Goal: Information Seeking & Learning: Check status

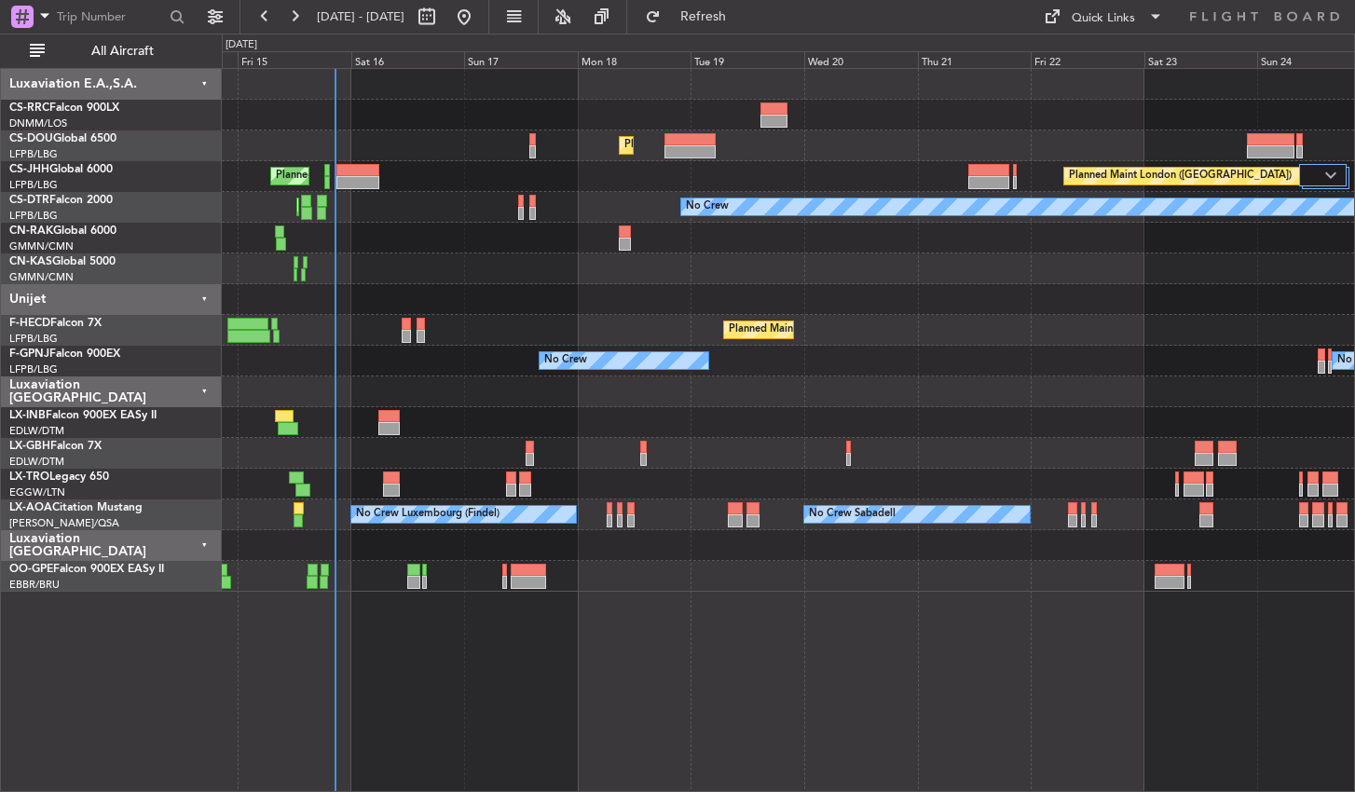
click at [441, 308] on div "Planned Maint Lagos ([PERSON_NAME]) Planned Maint [GEOGRAPHIC_DATA] ([GEOGRAPHI…" at bounding box center [788, 330] width 1132 height 523
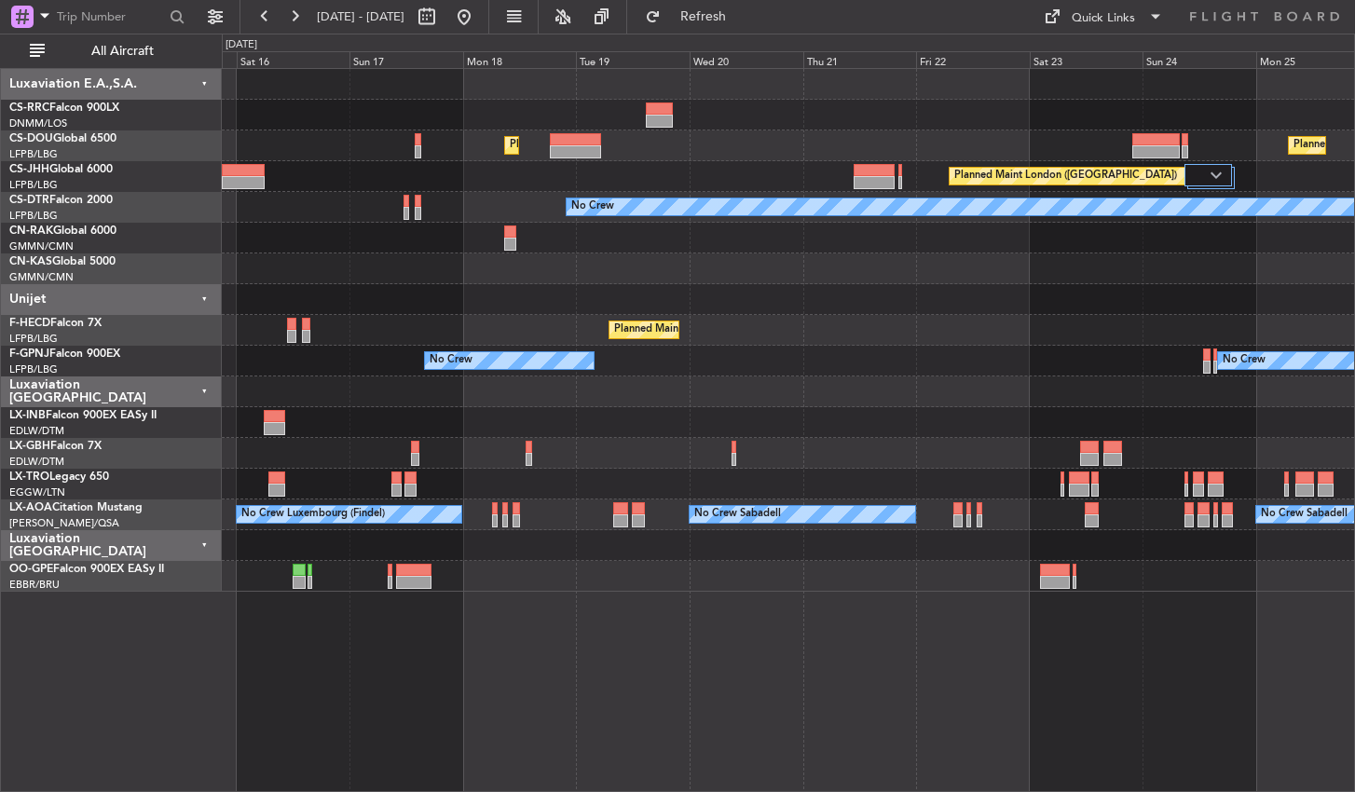
click at [441, 687] on div "Planned Maint Lagos ([PERSON_NAME]) Planned Maint [GEOGRAPHIC_DATA] ([GEOGRAPHI…" at bounding box center [788, 430] width 1133 height 724
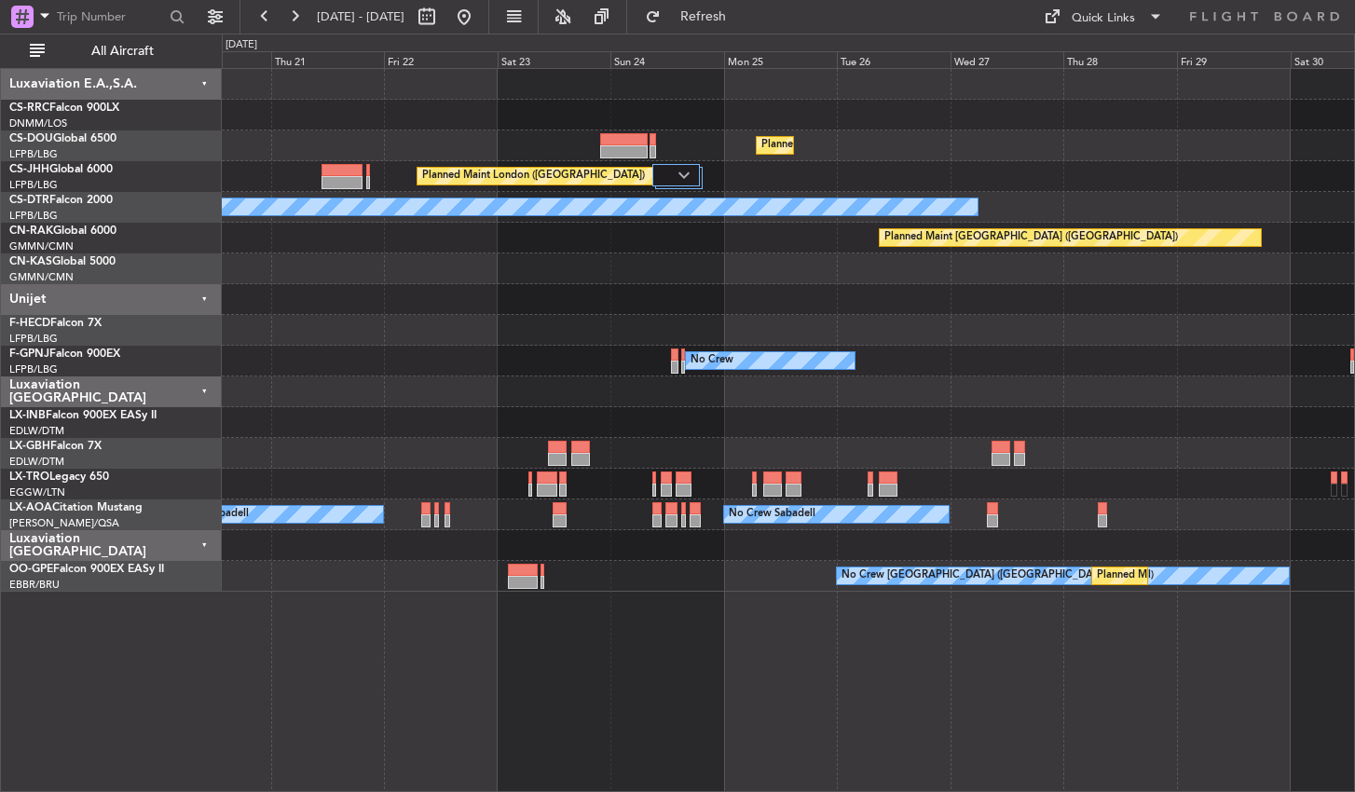
click at [490, 705] on div "Planned Maint [GEOGRAPHIC_DATA] ([GEOGRAPHIC_DATA]) Planned Maint [GEOGRAPHIC_D…" at bounding box center [788, 430] width 1133 height 724
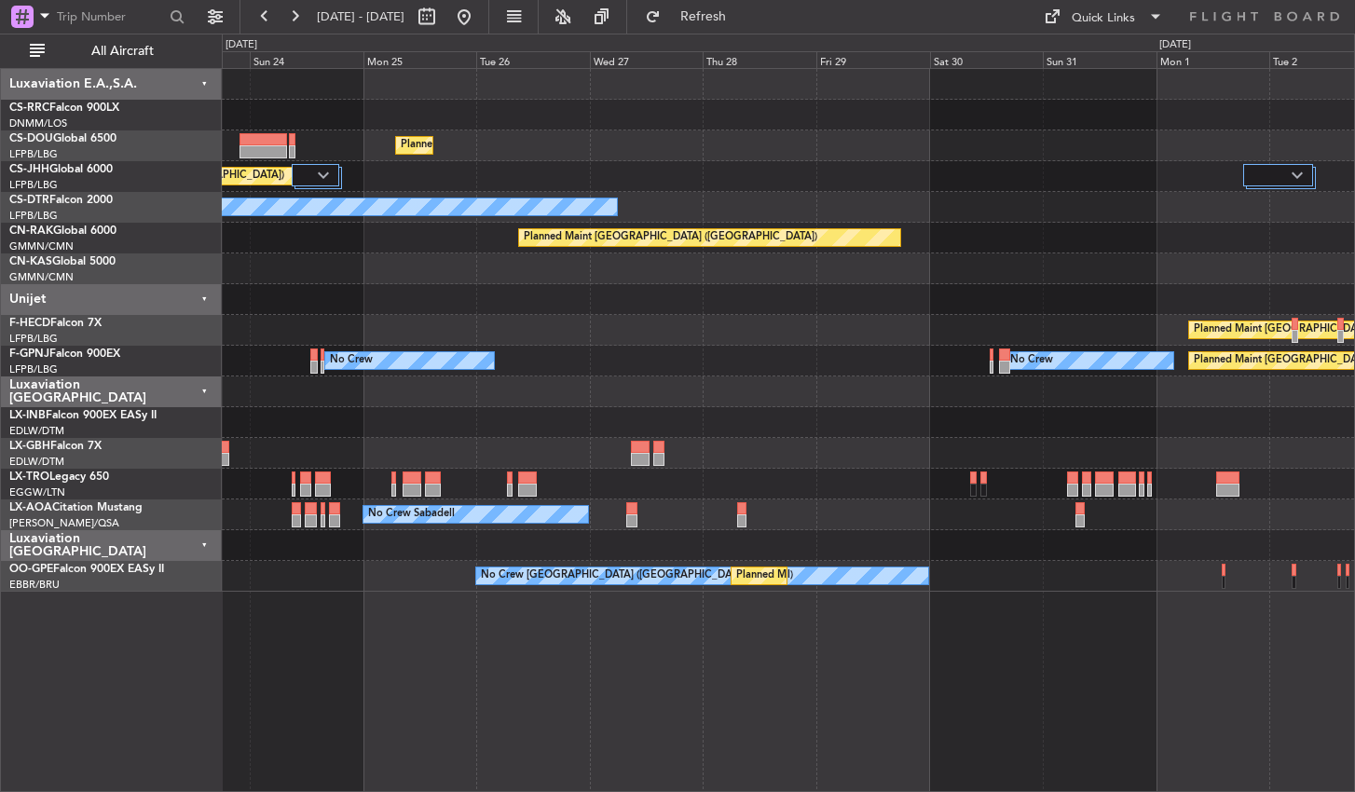
click at [553, 668] on div "Planned Maint [GEOGRAPHIC_DATA] ([GEOGRAPHIC_DATA]) Planned Maint [GEOGRAPHIC_D…" at bounding box center [788, 430] width 1133 height 724
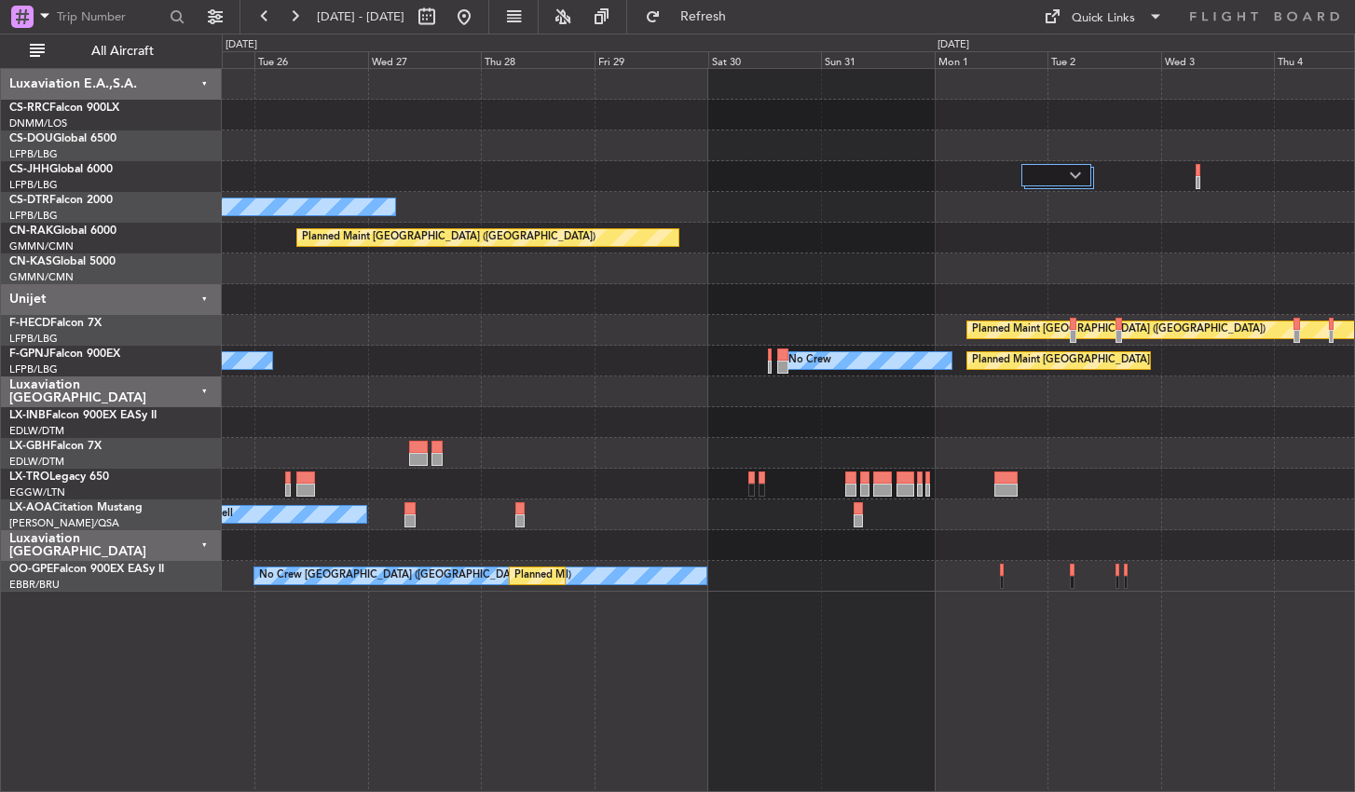
click at [643, 731] on div "Planned Maint [GEOGRAPHIC_DATA] ([GEOGRAPHIC_DATA]) Planned Maint [GEOGRAPHIC_D…" at bounding box center [788, 430] width 1133 height 724
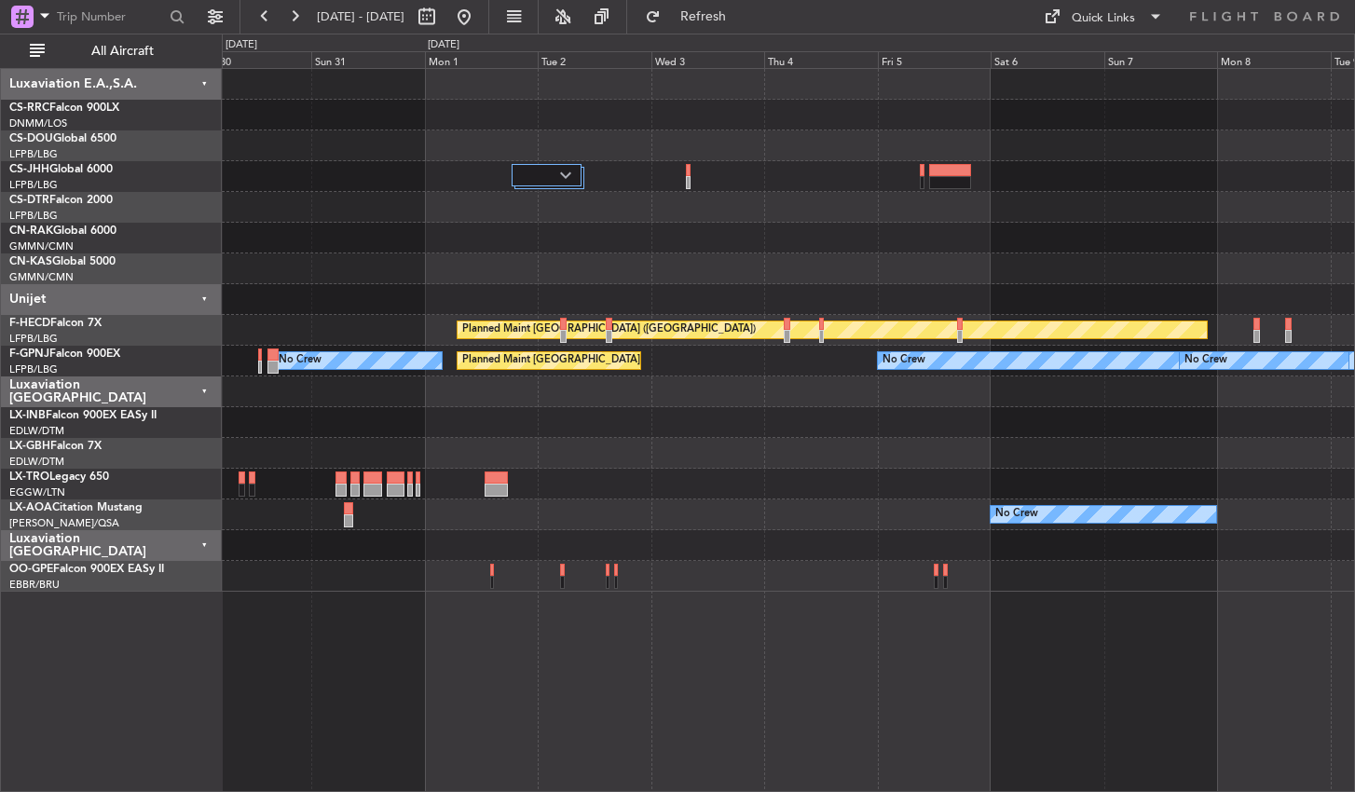
click at [746, 623] on div "Planned Maint [GEOGRAPHIC_DATA] ([GEOGRAPHIC_DATA]) Planned Maint [GEOGRAPHIC_D…" at bounding box center [788, 430] width 1133 height 724
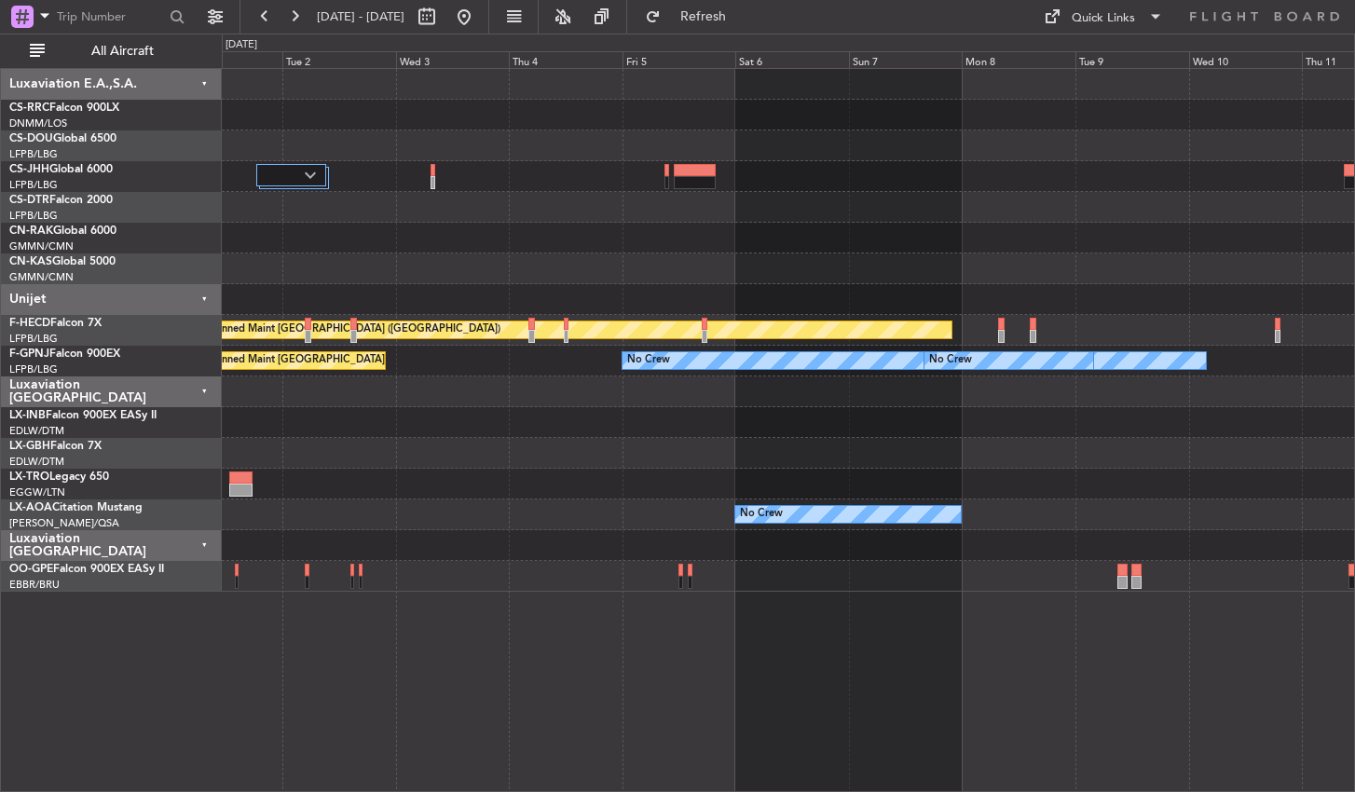
click at [558, 642] on div "Planned Maint [GEOGRAPHIC_DATA] ([GEOGRAPHIC_DATA]) Planned Maint [GEOGRAPHIC_D…" at bounding box center [788, 430] width 1133 height 724
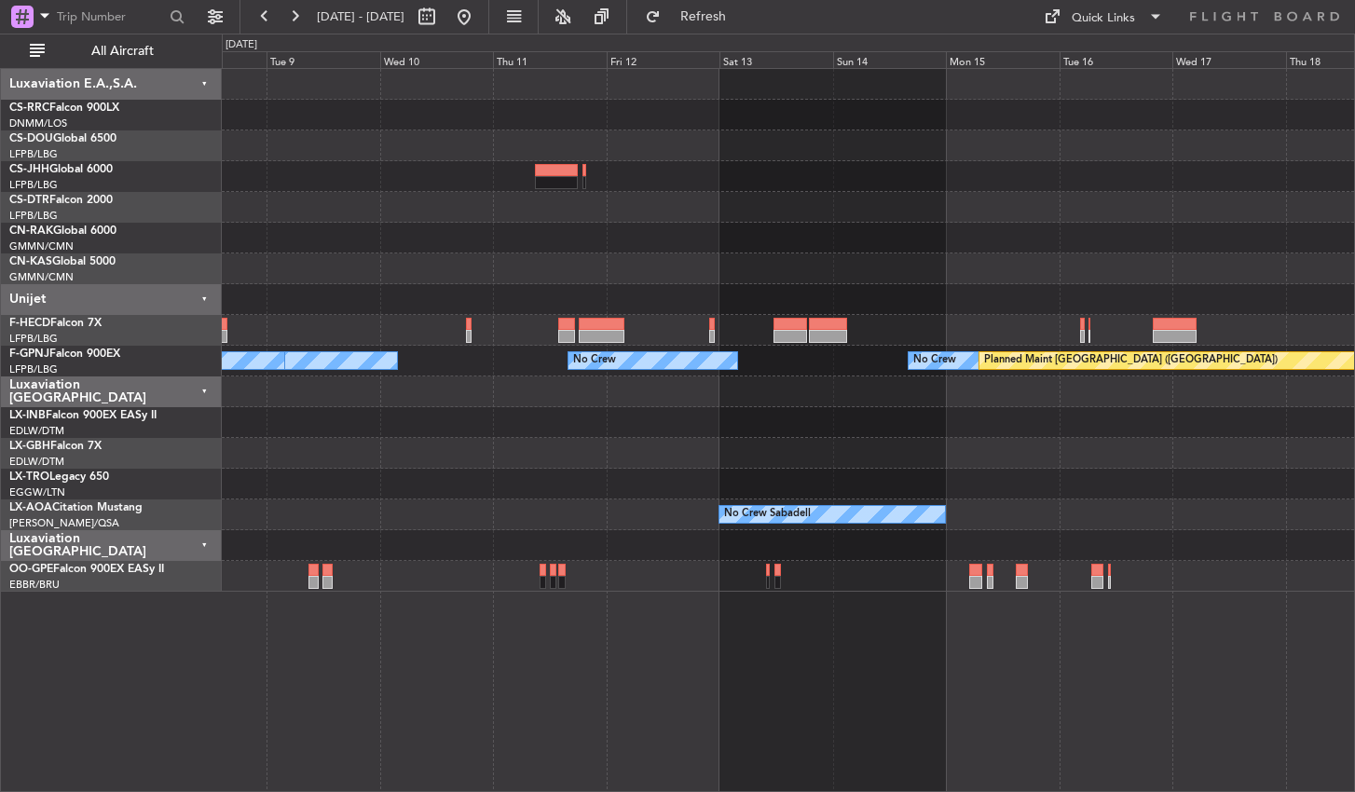
click at [450, 696] on div "Planned Maint [GEOGRAPHIC_DATA] ([GEOGRAPHIC_DATA]) No Crew No Crew No Crew No …" at bounding box center [788, 430] width 1133 height 724
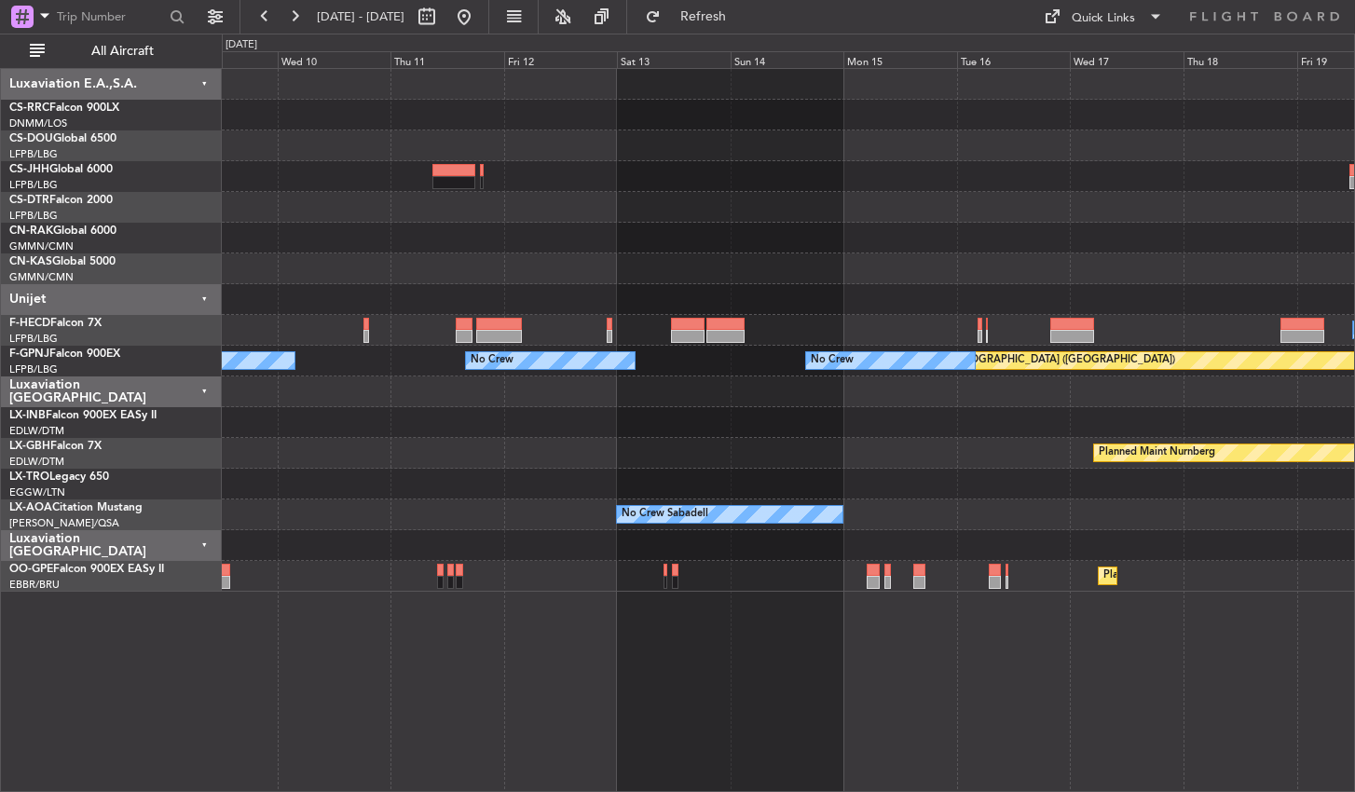
click at [556, 728] on div "No Crew Planned Maint [GEOGRAPHIC_DATA] ([GEOGRAPHIC_DATA]) No Crew No Crew Pla…" at bounding box center [788, 430] width 1133 height 724
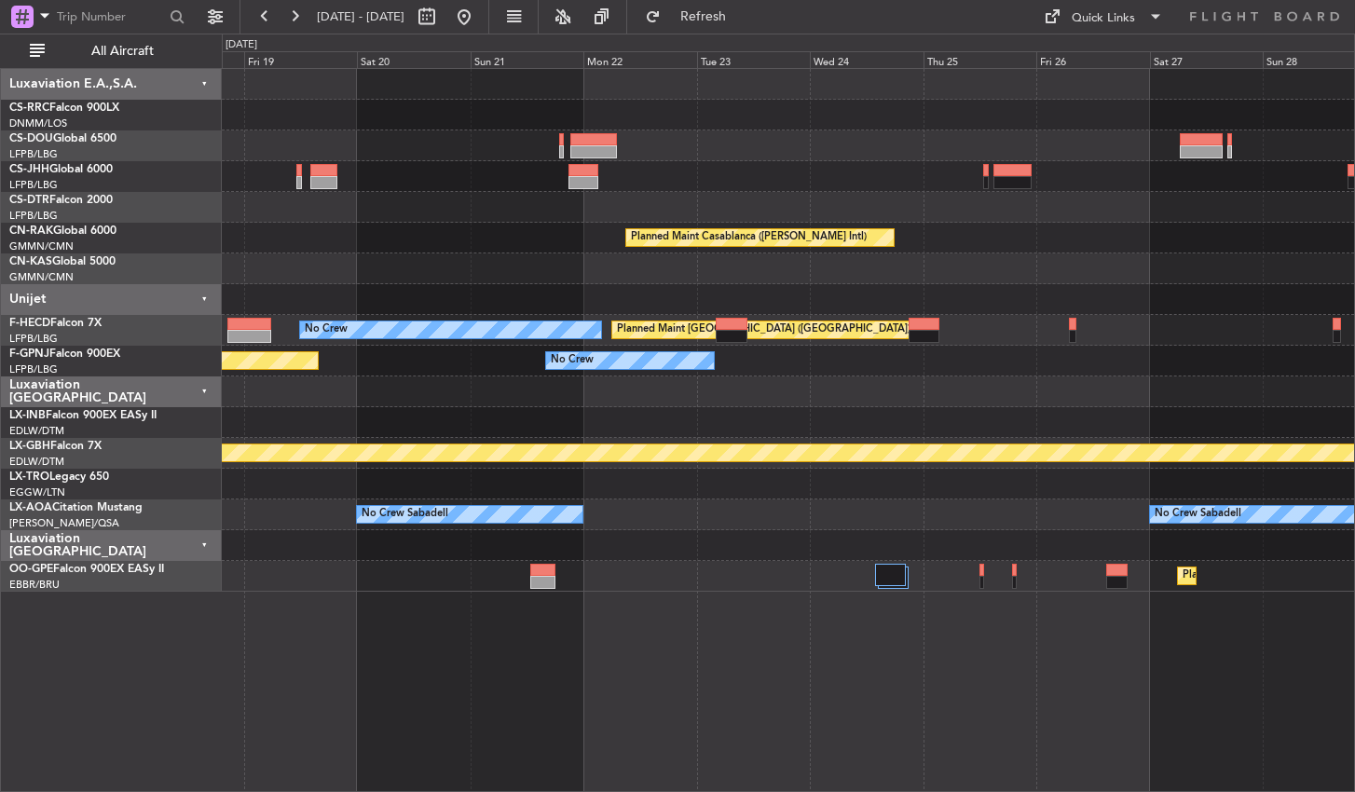
click at [551, 759] on div "Planned Maint Casablanca ([PERSON_NAME] Intl) No Crew Planned Maint [GEOGRAPHIC…" at bounding box center [788, 430] width 1133 height 724
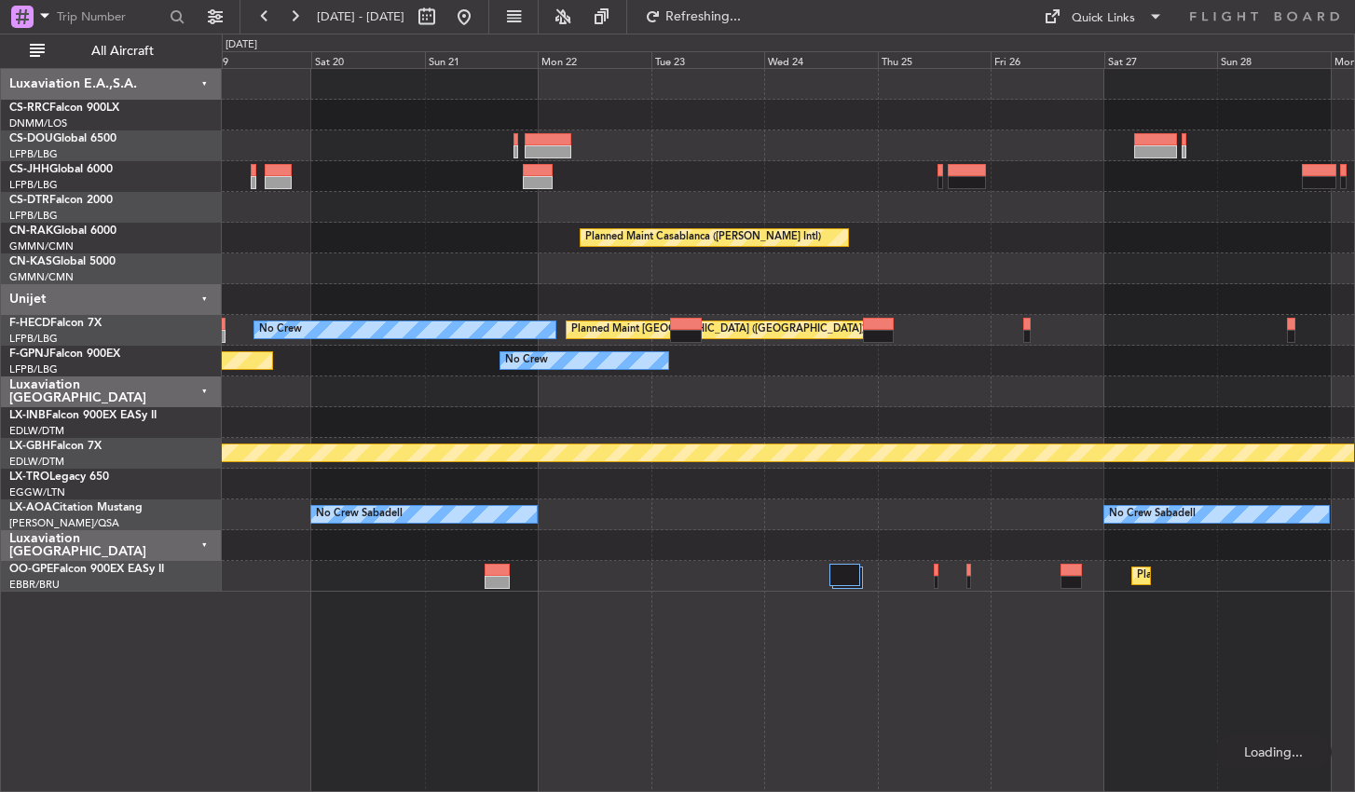
click at [459, 648] on div "Planned Maint Casablanca ([PERSON_NAME] Intl) No Crew Planned Maint [GEOGRAPHIC…" at bounding box center [788, 430] width 1133 height 724
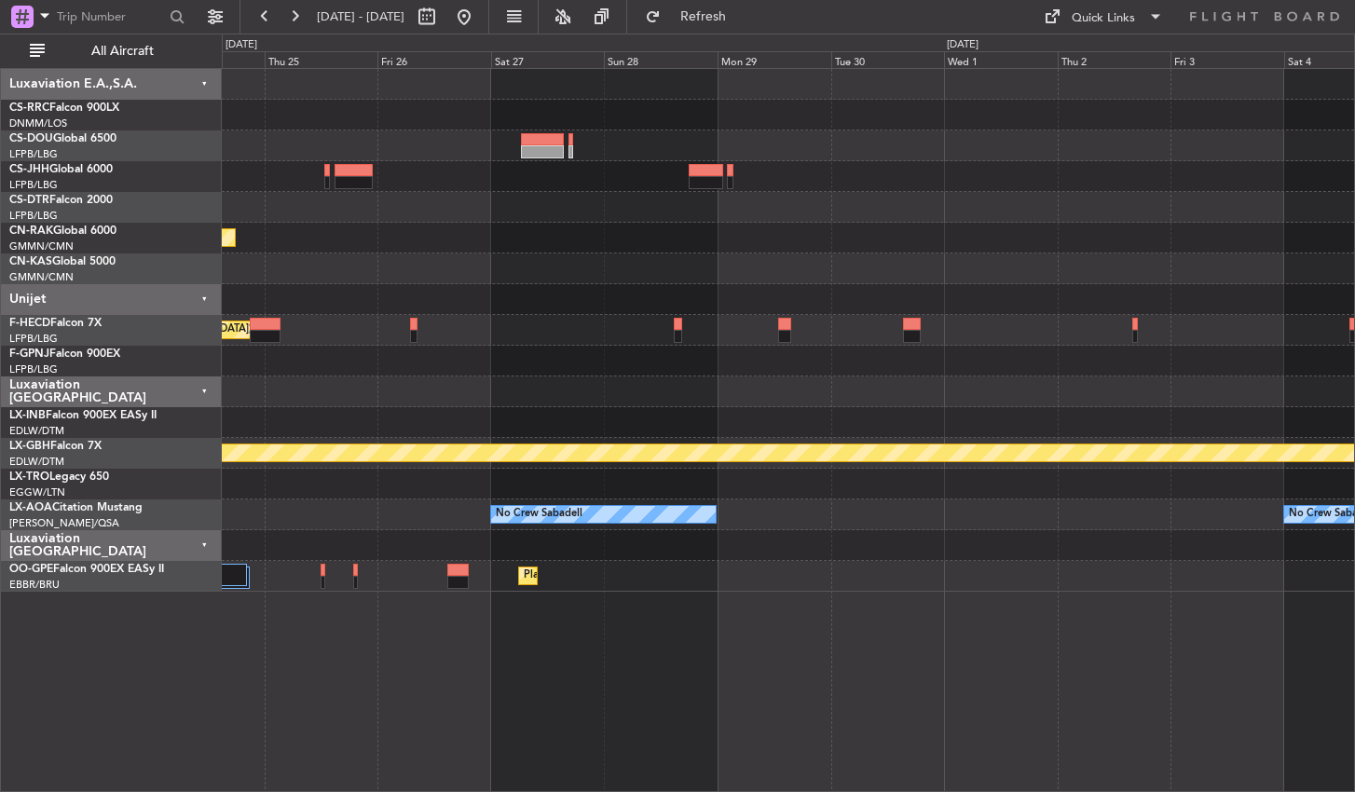
click at [486, 719] on div "Planned Maint Casablanca ([PERSON_NAME] Intl) Planned Maint [GEOGRAPHIC_DATA] (…" at bounding box center [788, 430] width 1133 height 724
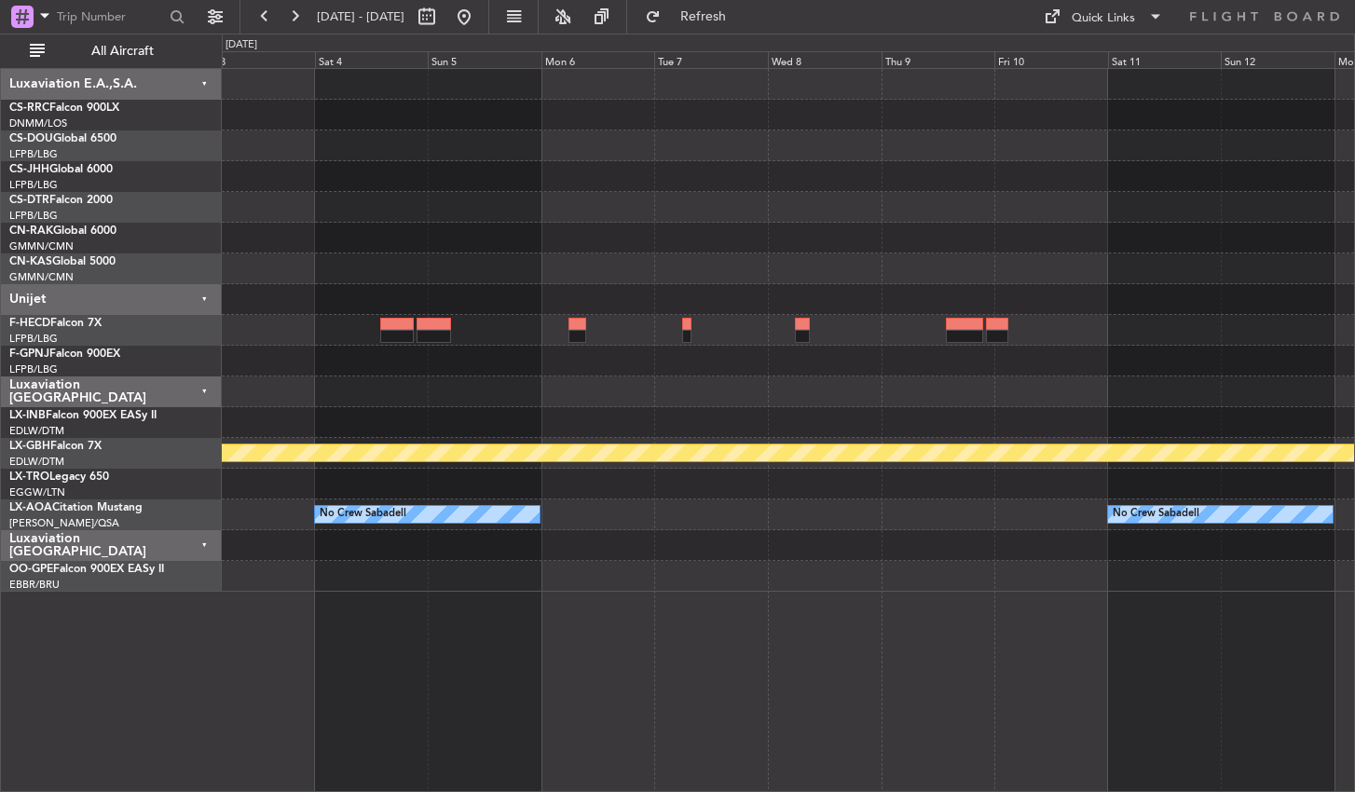
click at [408, 629] on div "Planned Maint Nurnberg No Crew Sabadell No Crew Sabadell" at bounding box center [788, 430] width 1133 height 724
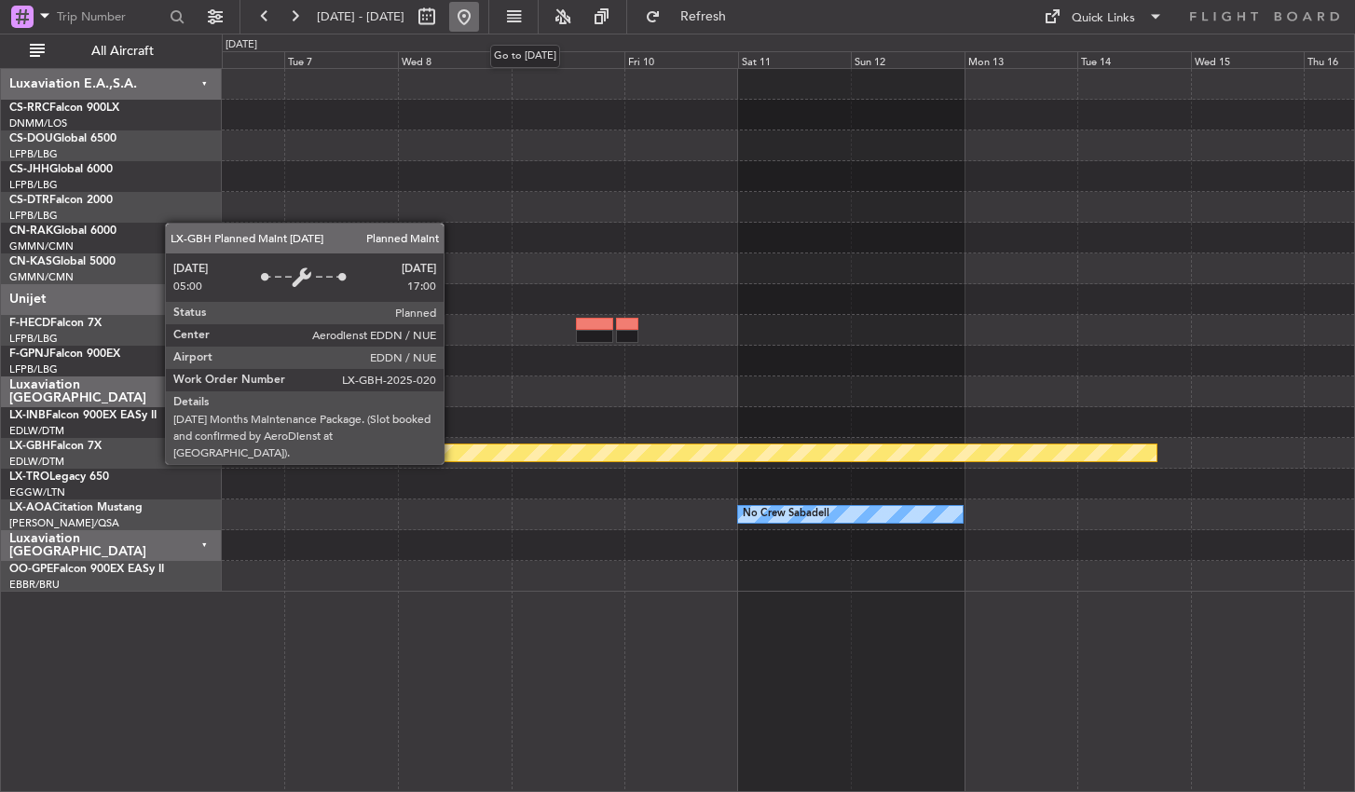
click at [479, 26] on button at bounding box center [464, 17] width 30 height 30
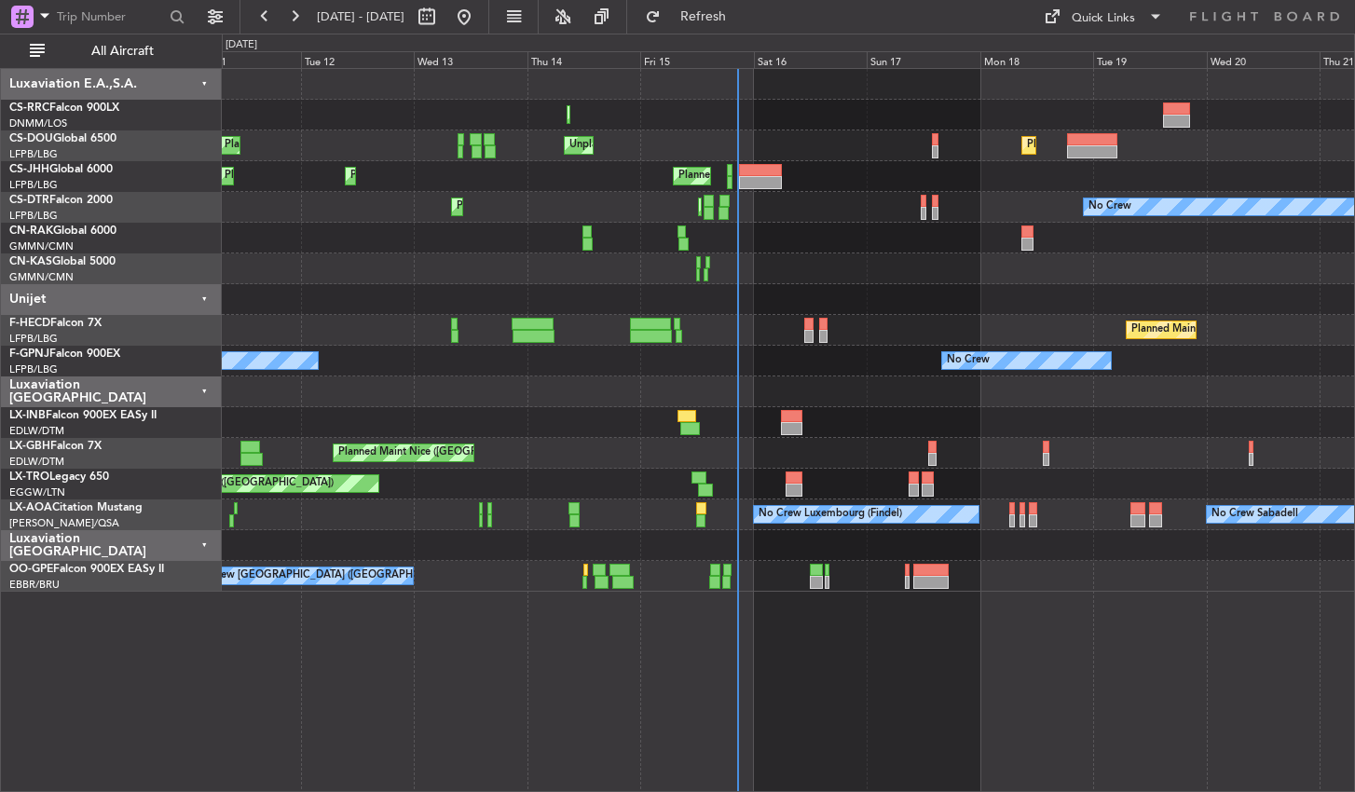
click at [897, 657] on div "Planned Maint Lagos ([PERSON_NAME]) Planned Maint [GEOGRAPHIC_DATA] ([GEOGRAPHI…" at bounding box center [788, 430] width 1133 height 724
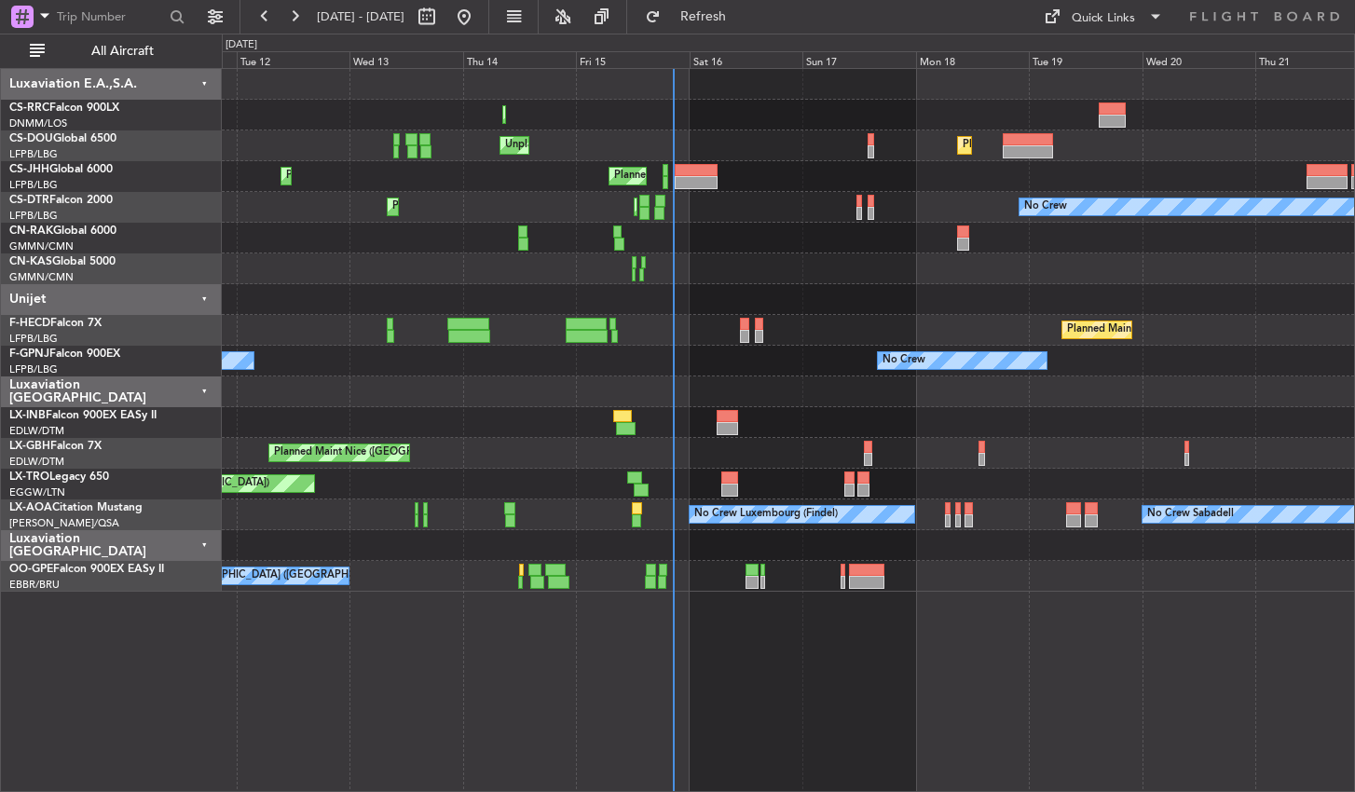
click at [579, 753] on div "Planned Maint Lagos ([PERSON_NAME]) Planned Maint [GEOGRAPHIC_DATA] ([GEOGRAPHI…" at bounding box center [788, 430] width 1133 height 724
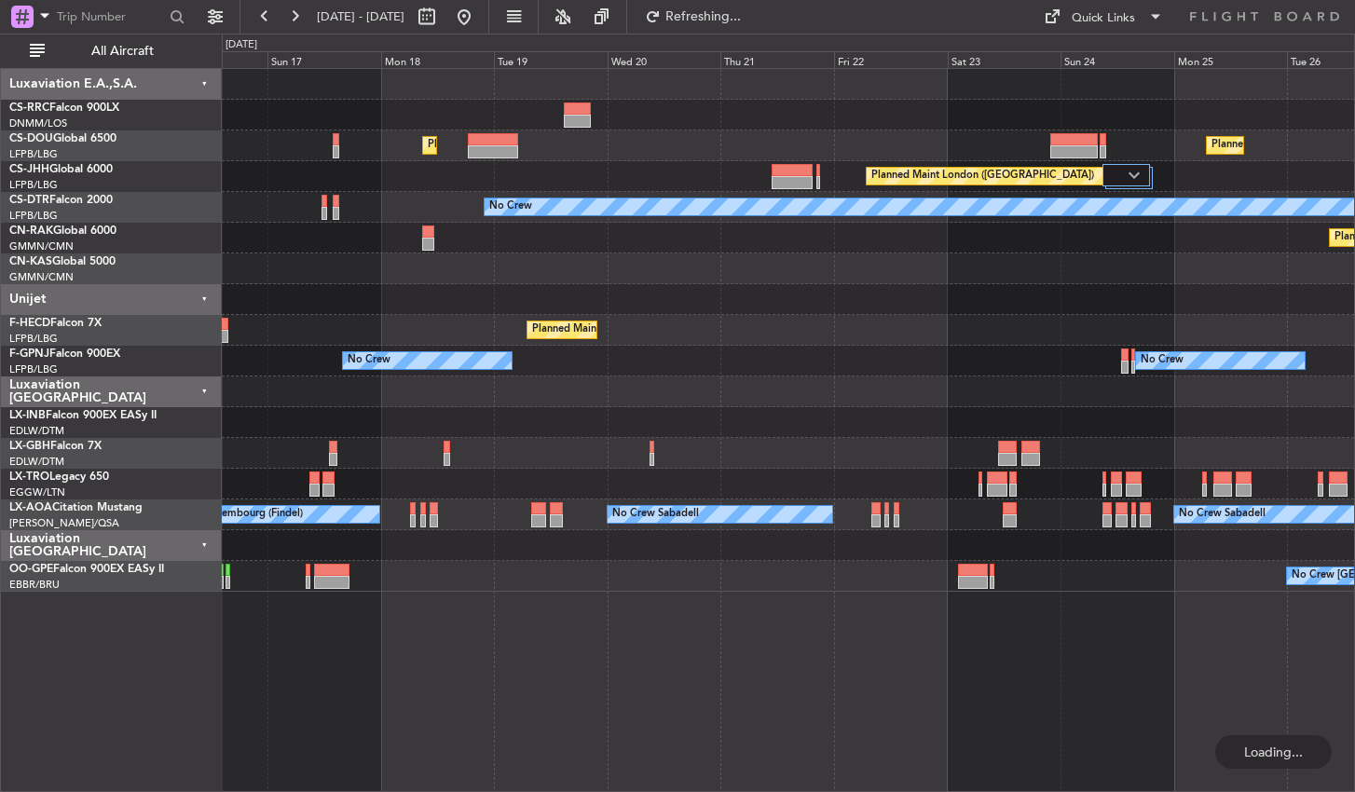
click at [766, 690] on div "Planned Maint Lagos ([PERSON_NAME]) Planned Maint [GEOGRAPHIC_DATA] ([GEOGRAPHI…" at bounding box center [788, 430] width 1133 height 724
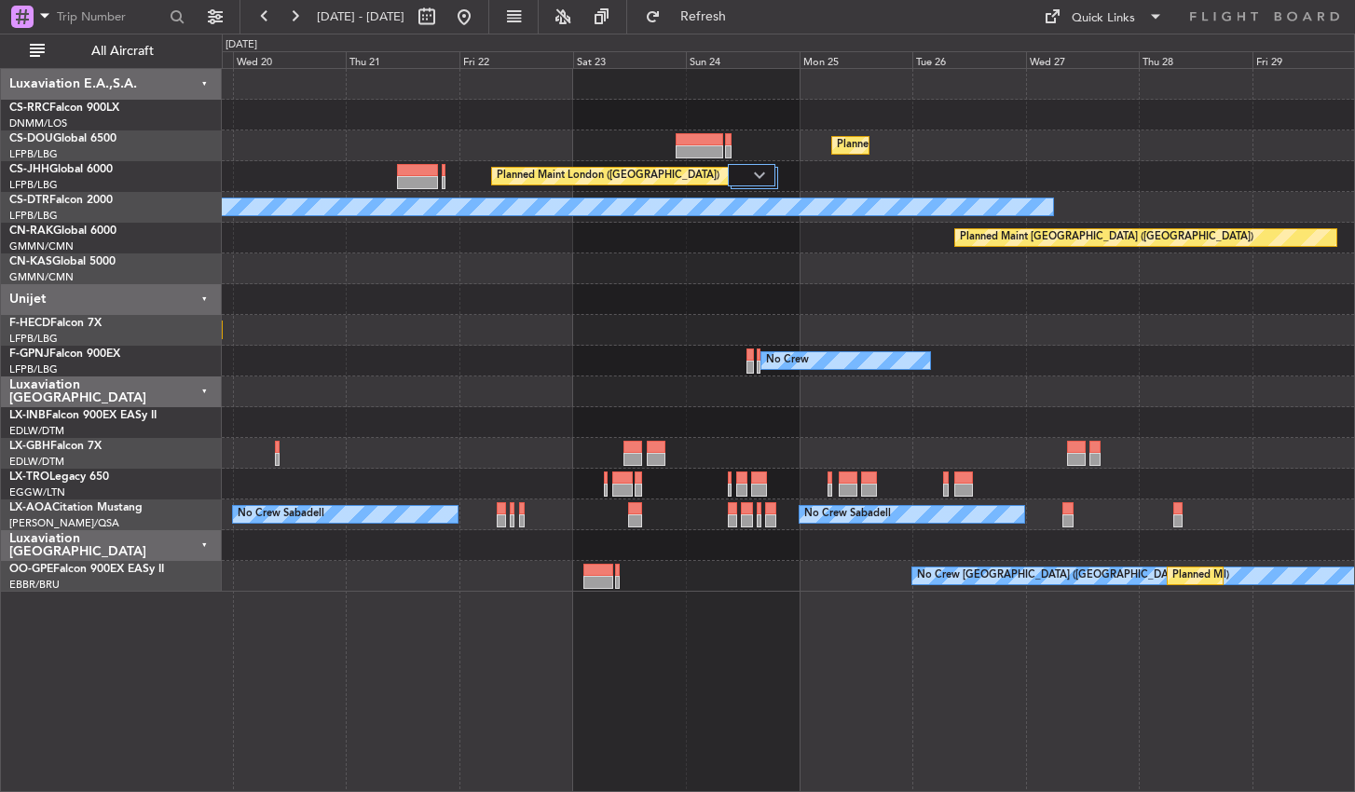
click at [1142, 659] on div "Planned Maint [GEOGRAPHIC_DATA] ([GEOGRAPHIC_DATA]) Planned Maint [GEOGRAPHIC_D…" at bounding box center [788, 430] width 1133 height 724
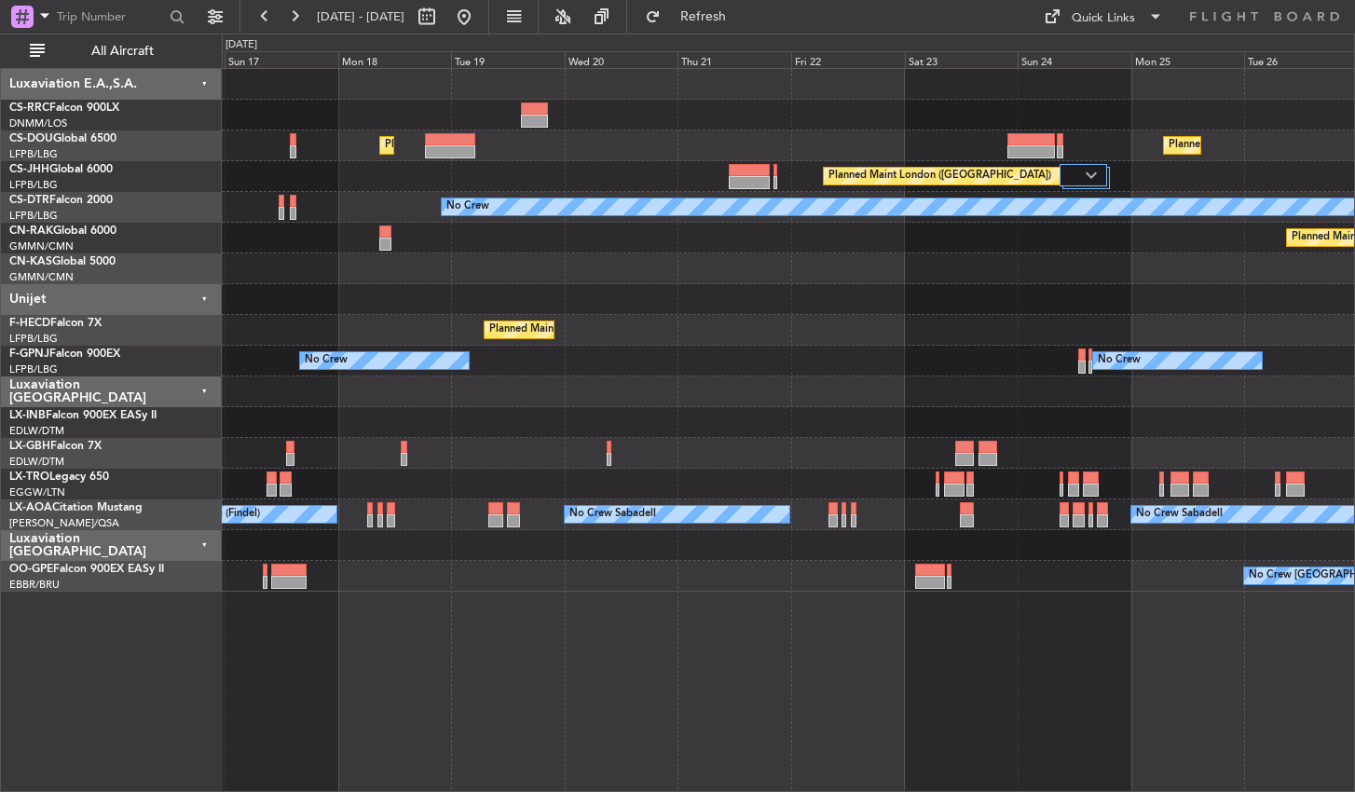
click at [553, 705] on div "Planned Maint [GEOGRAPHIC_DATA] ([GEOGRAPHIC_DATA]) Planned Maint [GEOGRAPHIC_D…" at bounding box center [788, 430] width 1133 height 724
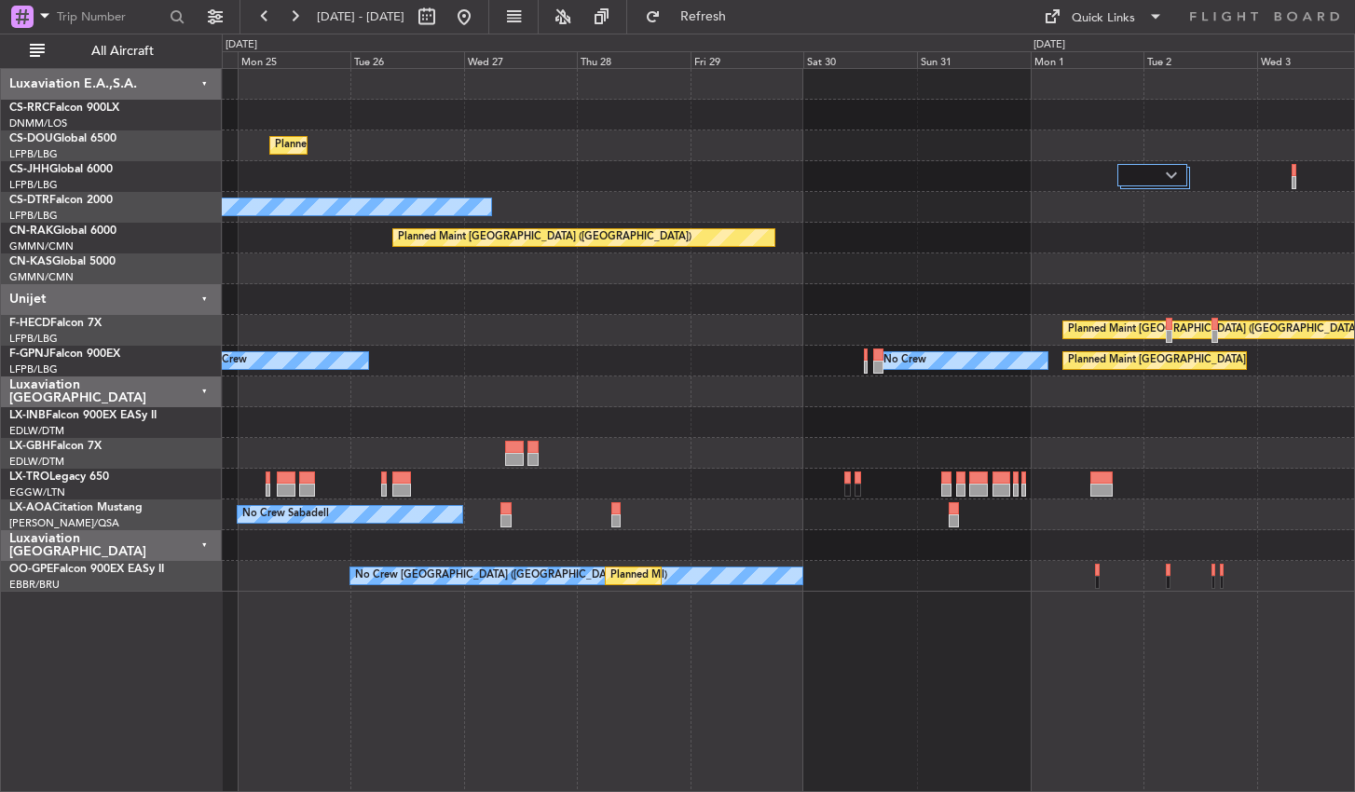
click at [524, 611] on div "Planned Maint [GEOGRAPHIC_DATA] ([GEOGRAPHIC_DATA]) Planned Maint [GEOGRAPHIC_D…" at bounding box center [788, 430] width 1133 height 724
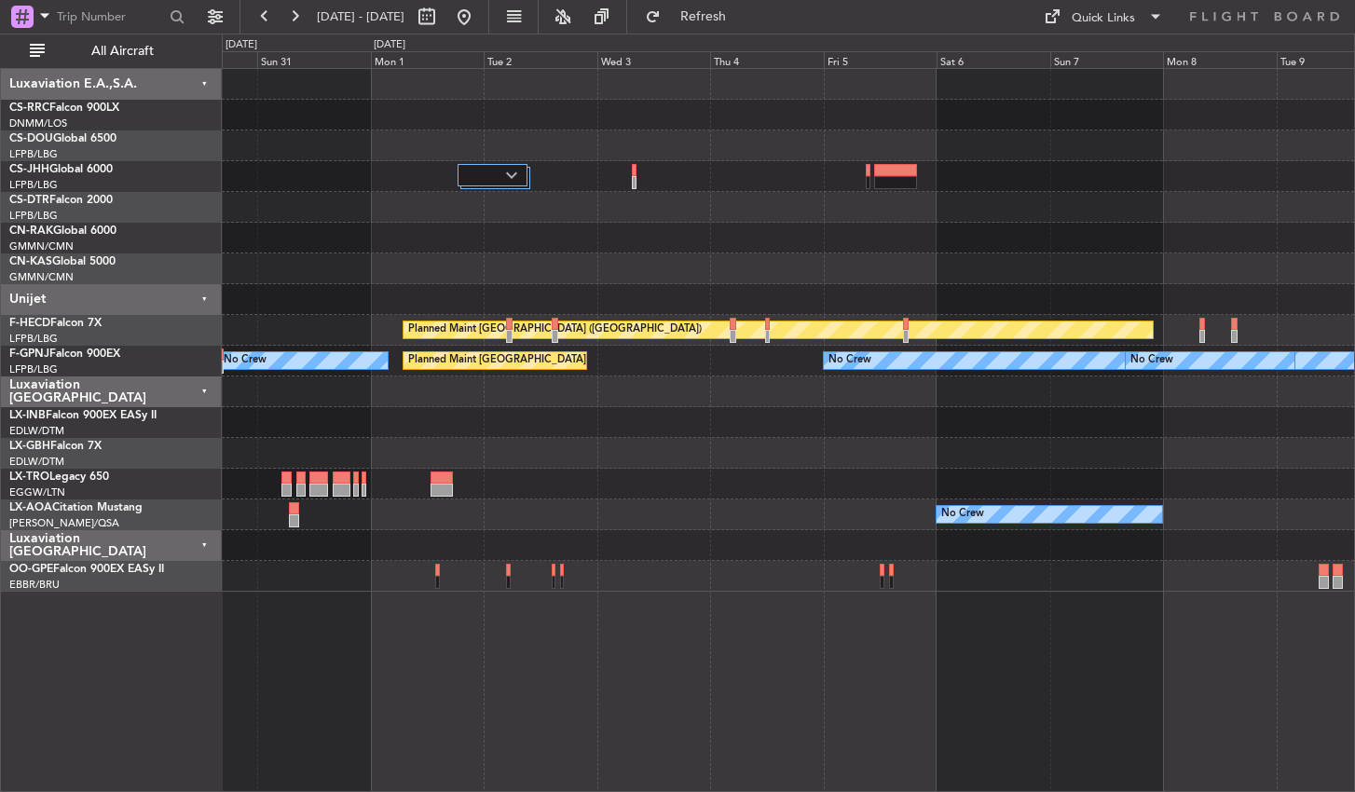
click at [614, 639] on div "Planned Maint [GEOGRAPHIC_DATA] ([GEOGRAPHIC_DATA]) Planned Maint [GEOGRAPHIC_D…" at bounding box center [788, 430] width 1133 height 724
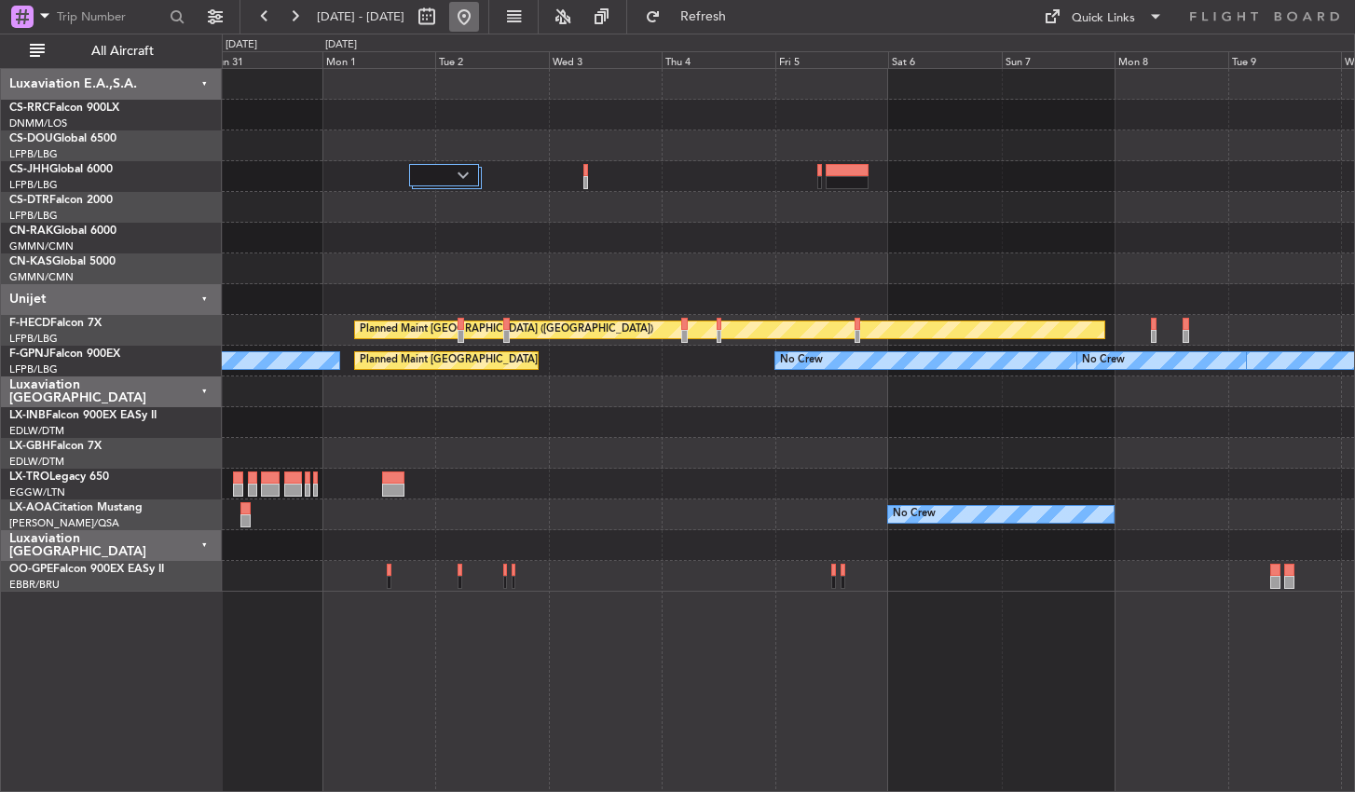
click at [479, 19] on button at bounding box center [464, 17] width 30 height 30
